Goal: Check status: Check status

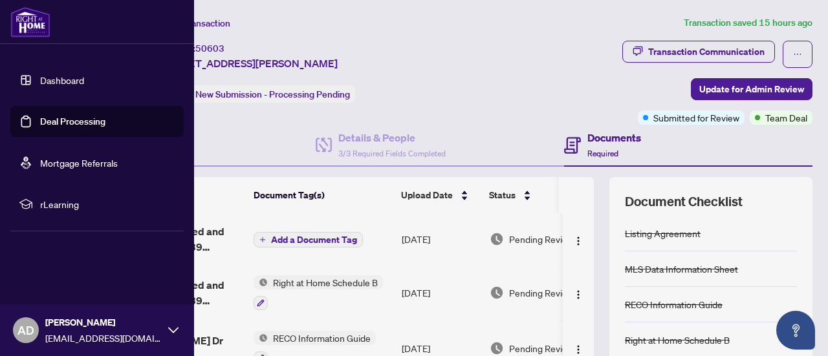
click at [40, 78] on link "Dashboard" at bounding box center [62, 80] width 44 height 12
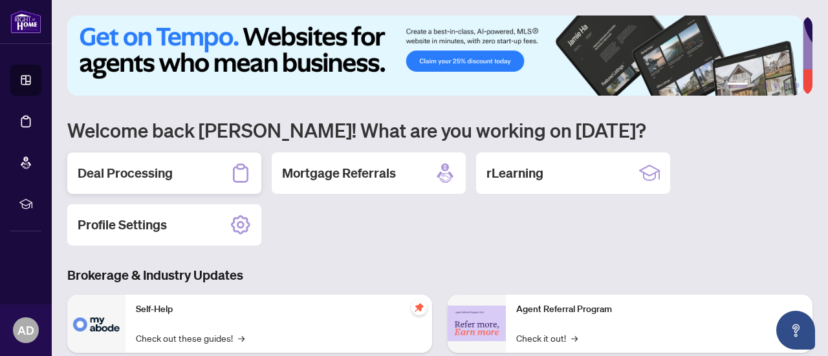
click at [190, 167] on div "Deal Processing" at bounding box center [164, 173] width 194 height 41
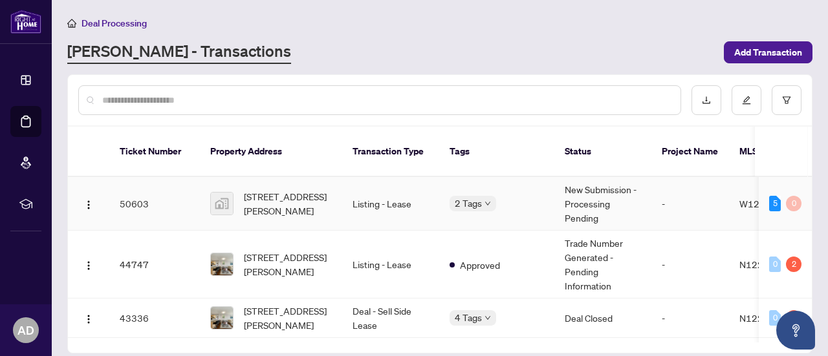
click at [612, 183] on td "New Submission - Processing Pending" at bounding box center [602, 204] width 97 height 54
